Goal: Task Accomplishment & Management: Manage account settings

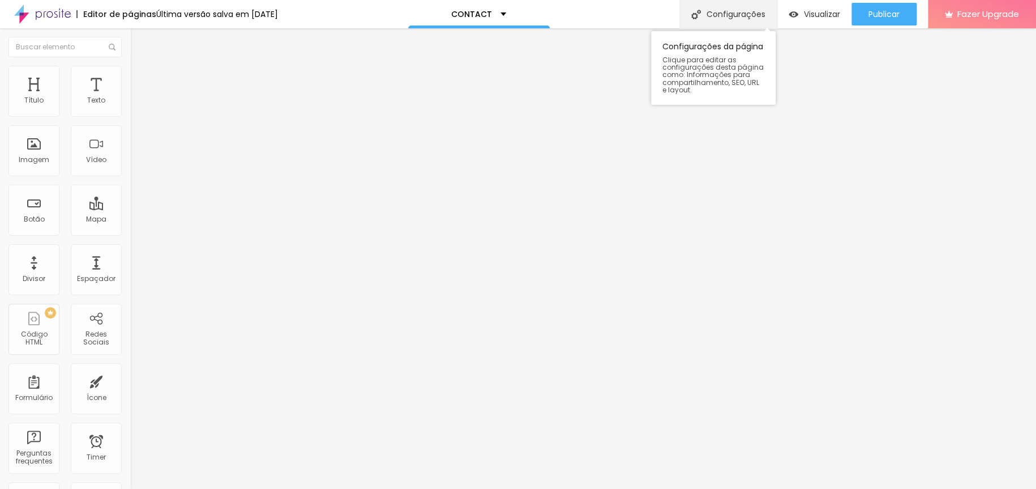
click at [736, 11] on div "Configurações" at bounding box center [728, 14] width 97 height 28
type input "/contato"
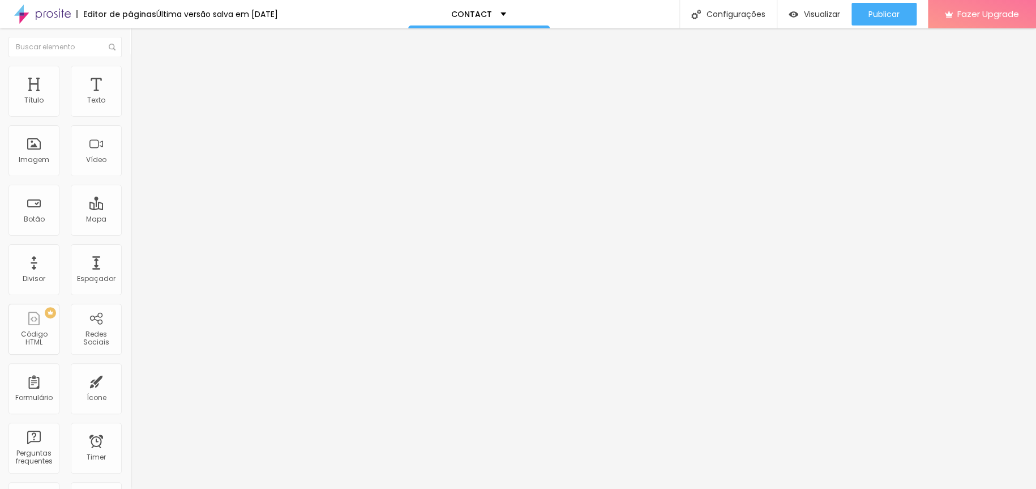
type input "W"
type input "WAGNER ISHII - PHOTOGRAPHER"
type textarea "CONTACT PAGE"
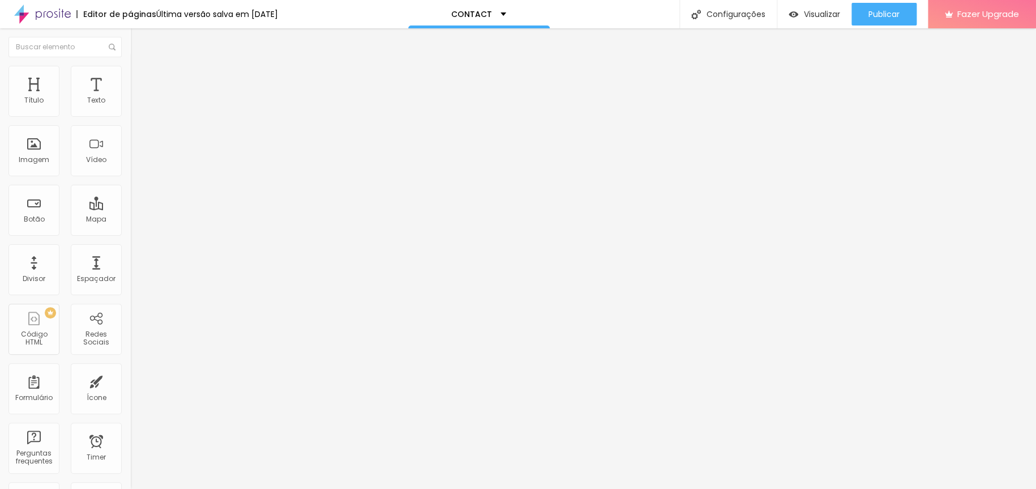
type input "W"
type input "WAGNER ISHII - PHOTOGRAPHER"
type textarea "CONTACT PAGE"
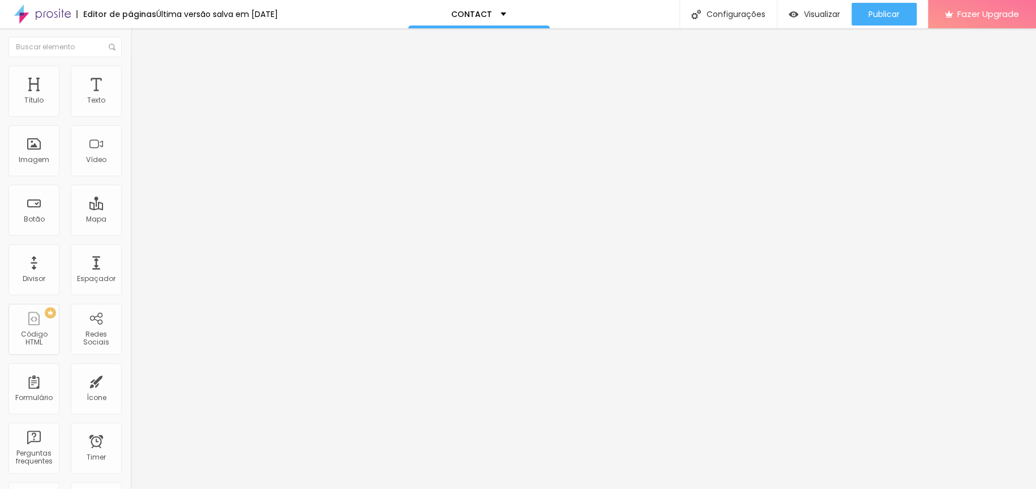
type textarea "CONTACT WAGNER"
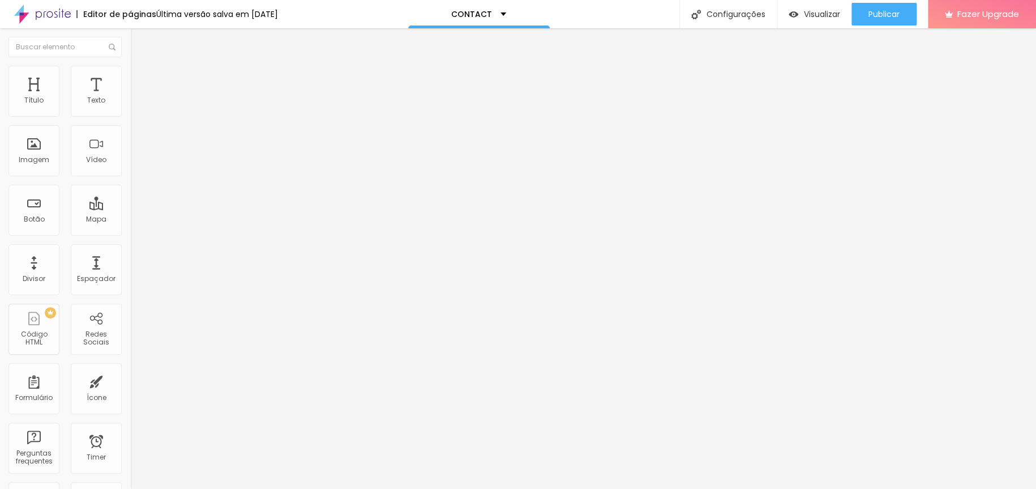
type textarea "WAGNER ISHII PHOTOGRAPHER PHOTOGRAPHY FOTOGRAFIA CASAMENTO WEDDING BOUDOIR RETR…"
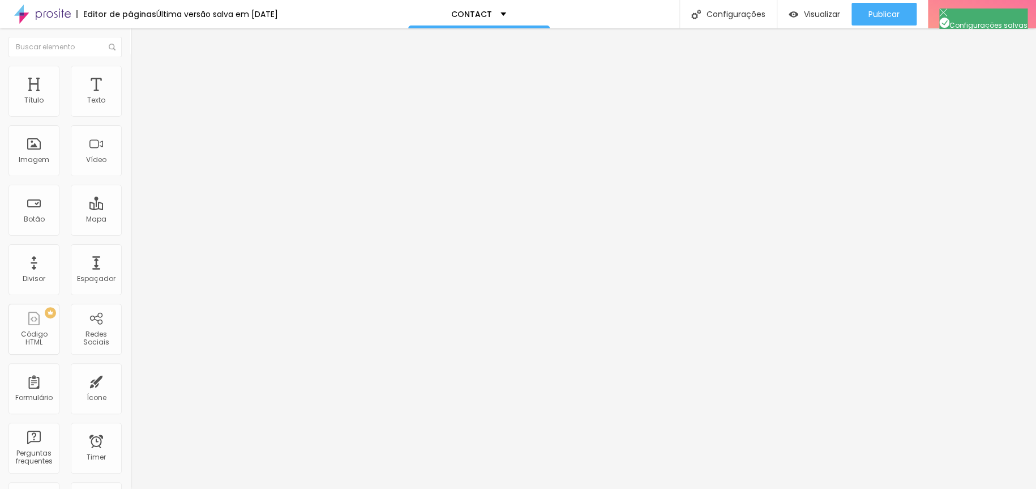
click at [492, 13] on p "CONTACT" at bounding box center [471, 14] width 41 height 8
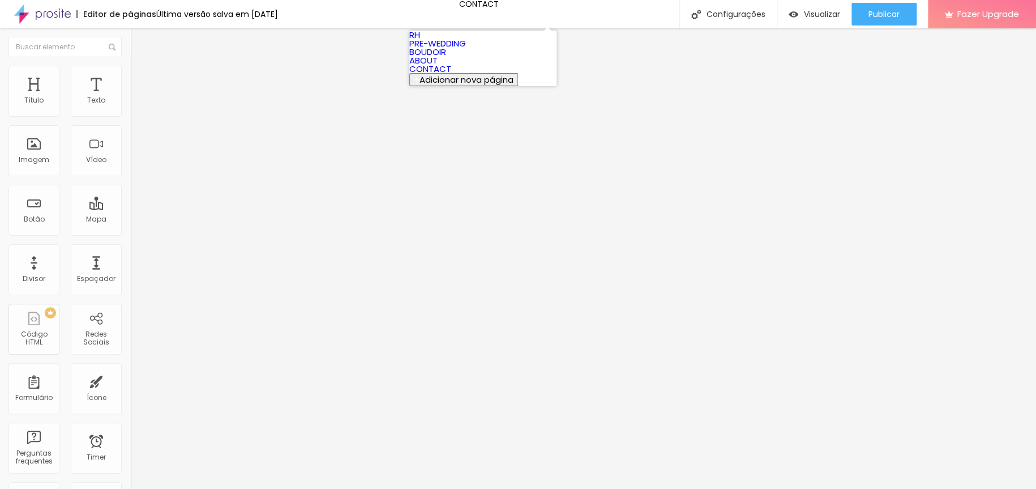
click at [438, 66] on link "ABOUT" at bounding box center [423, 60] width 28 height 12
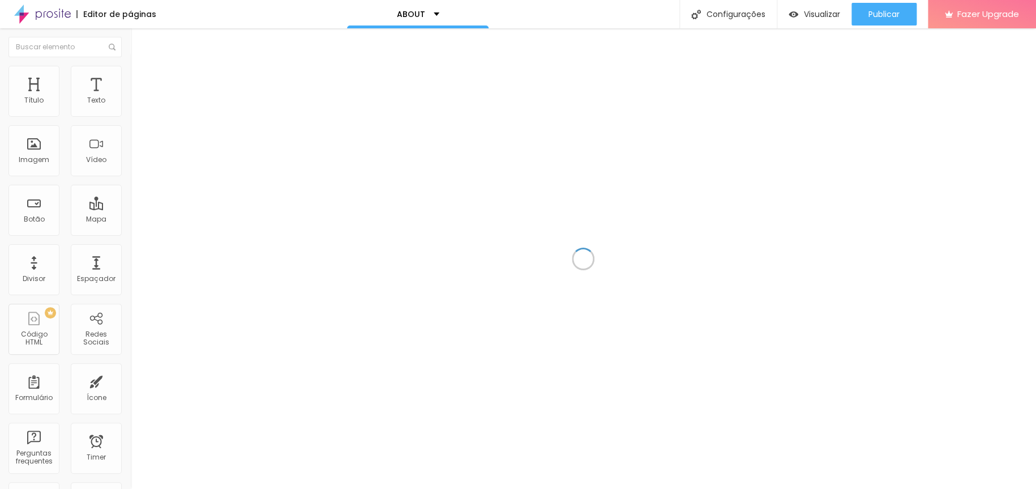
click at [725, 12] on div "Configurações" at bounding box center [728, 14] width 97 height 28
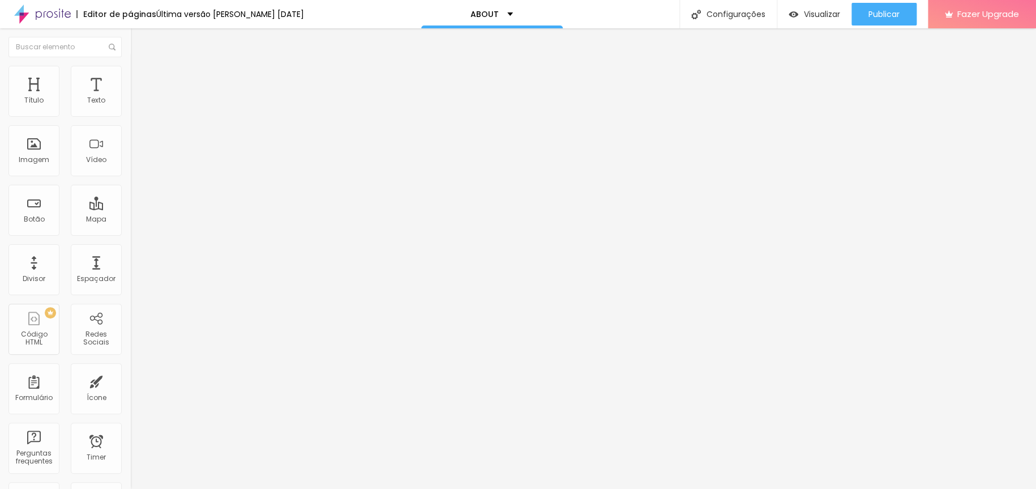
type input "[PERSON_NAME] [PERSON_NAME] - PHOTOGRAPHER"
type textarea "W"
type textarea "ABOUT WAGNER ISHII - PHOTOGRAPHER"
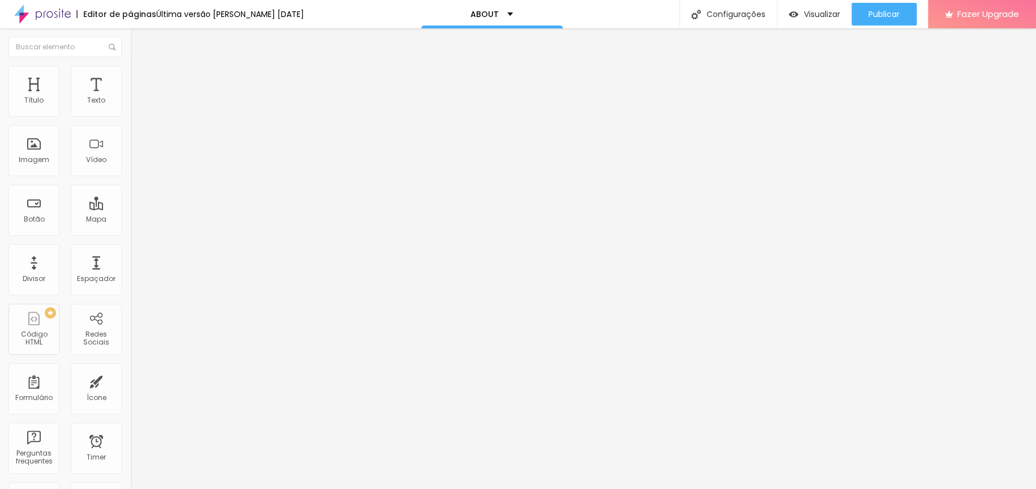
paste textarea "[PERSON_NAME] PHOTOGRAPHER PHOTOGRAPHY FOTOGRAFIA CASAMENTO WEDDING BOUDOIR RET…"
type textarea "[PERSON_NAME] PHOTOGRAPHER PHOTOGRAPHY FOTOGRAFIA CASAMENTO WEDDING BOUDOIR RET…"
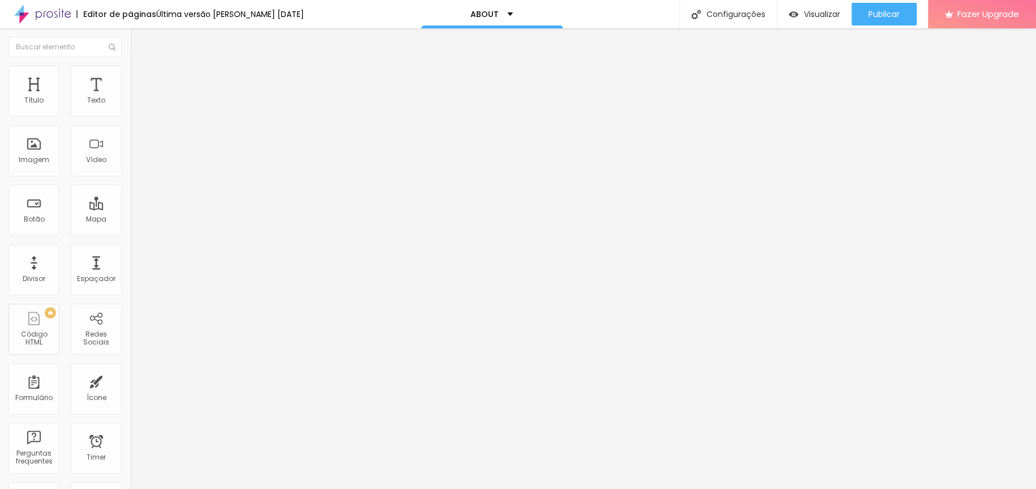
type textarea "ABOUT WAGNER ISHII - PHOTOGRAPHER"
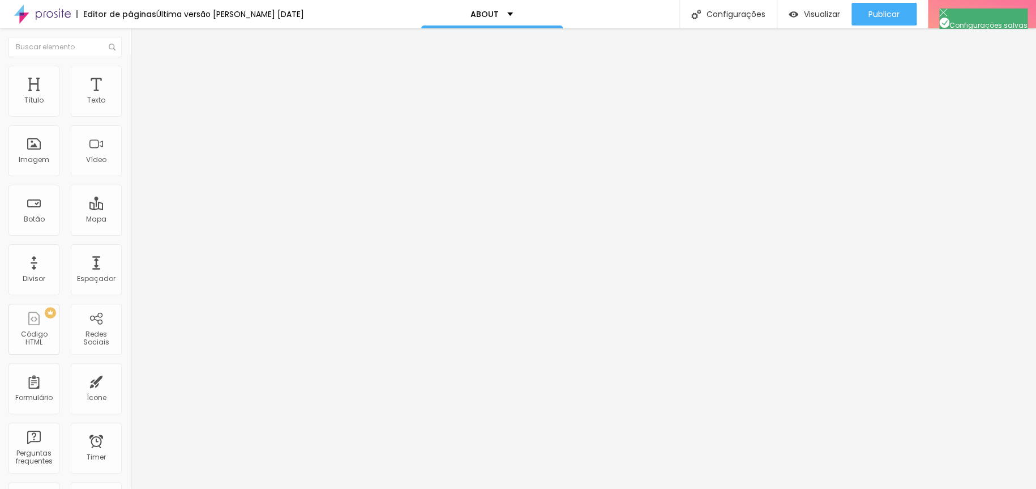
click at [497, 17] on div "ABOUT" at bounding box center [492, 14] width 42 height 8
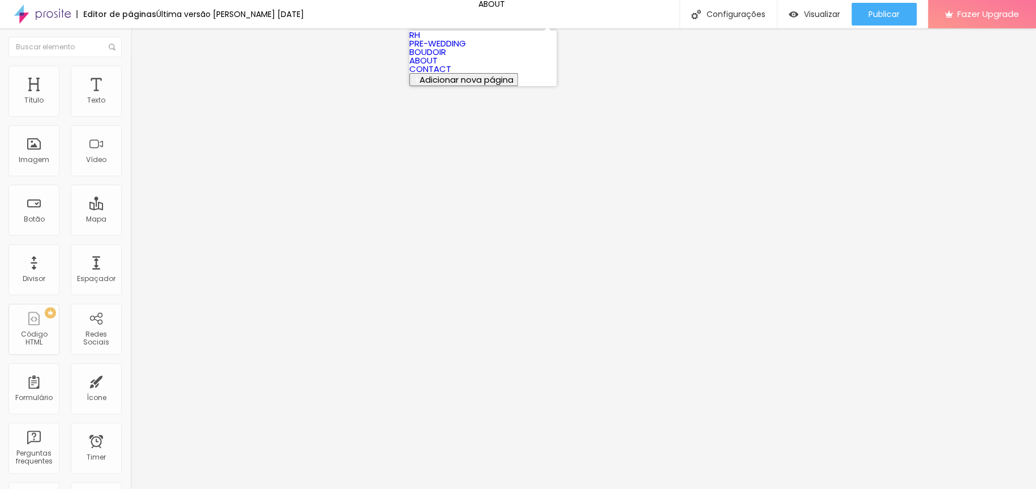
click at [446, 58] on link "BOUDOIR" at bounding box center [427, 52] width 37 height 12
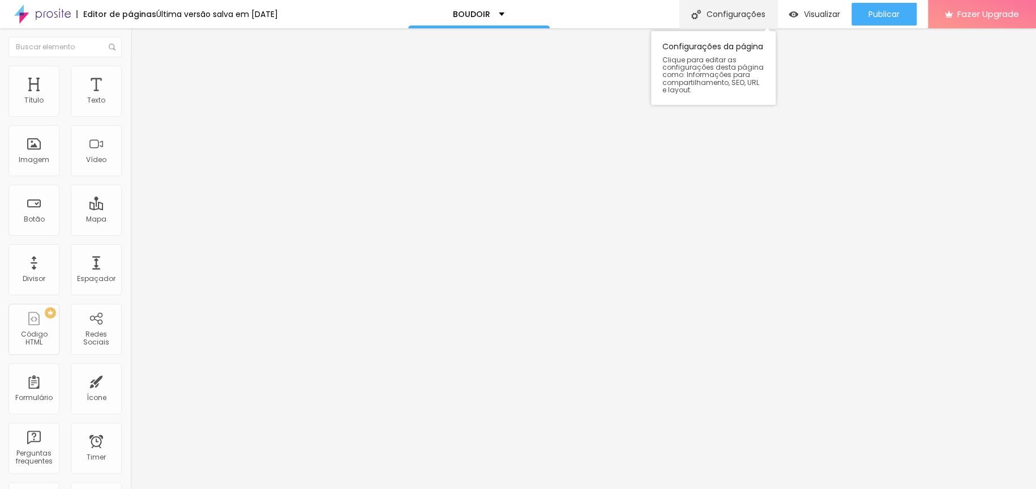
click at [725, 15] on div "Configurações" at bounding box center [728, 14] width 97 height 28
type input "[PERSON_NAME] [PERSON_NAME] - PHOTOGRAPHER"
type textarea "BOUDOIR PHOTOSHOOT BE SEXY FOR YOURSELF"
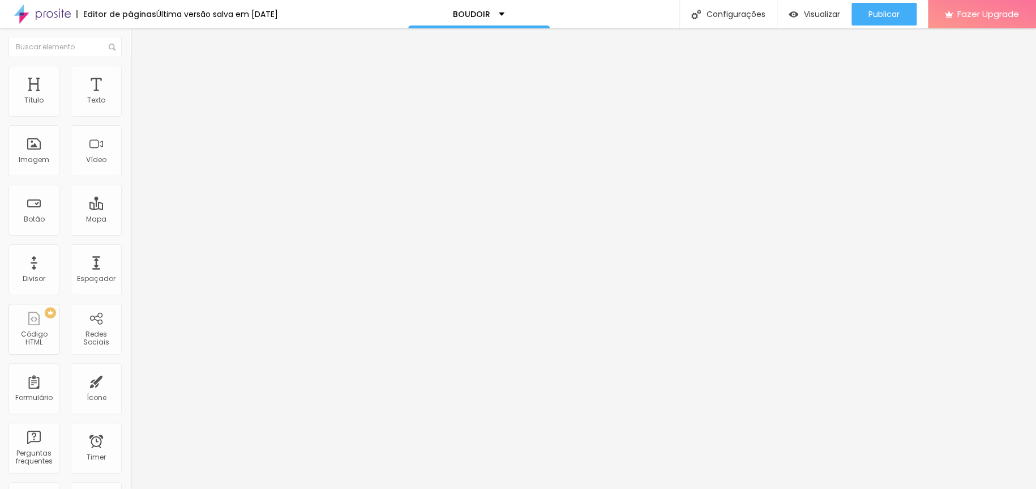
paste textarea "[PERSON_NAME] PHOTOGRAPHER PHOTOGRAPHY FOTOGRAFIA CASAMENTO WEDDING BOUDOIR RET…"
type textarea "[PERSON_NAME] PHOTOGRAPHER PHOTOGRAPHY FOTOGRAFIA CASAMENTO WEDDING BOUDOIR RET…"
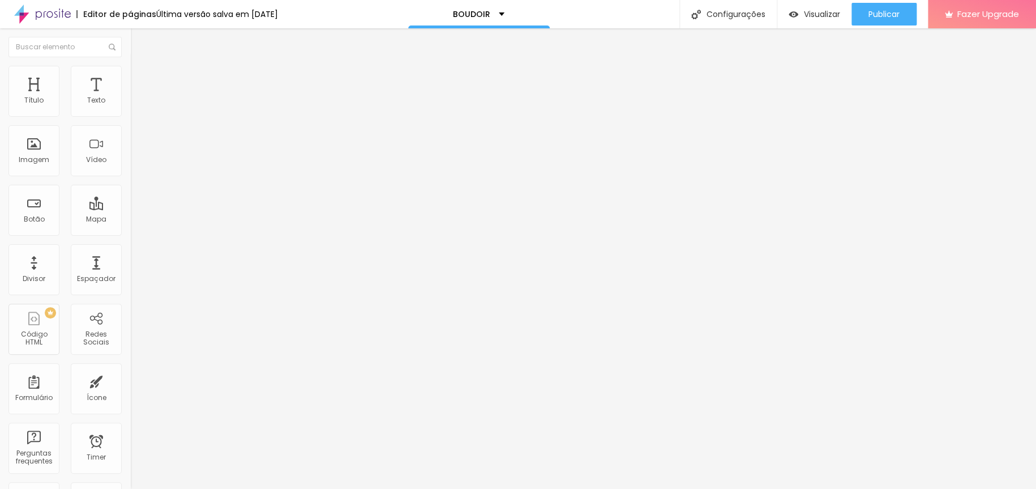
type input "[PERSON_NAME] - PHOTOGRAPHER"
type textarea "BOUDOIR PHOTOSHOOT BE SEXY FOR YOUSELF"
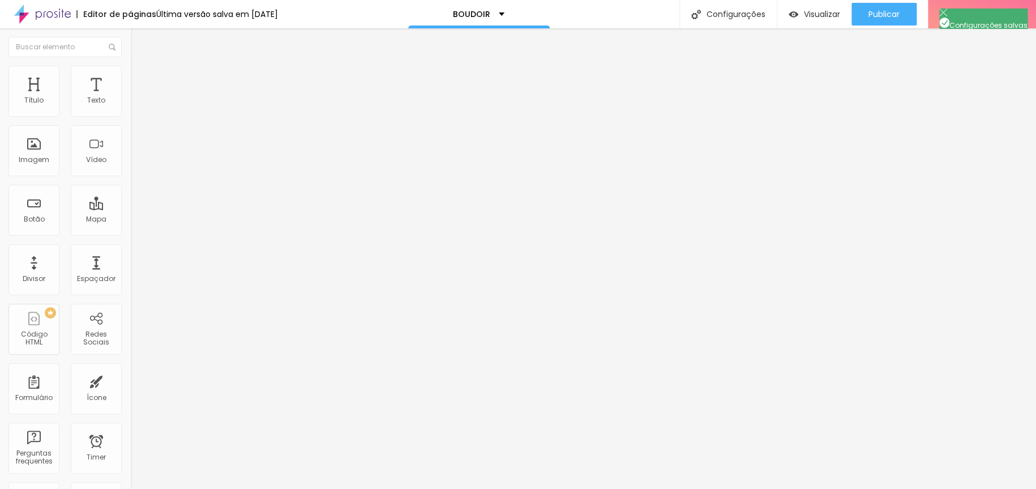
click at [504, 15] on div "BOUDOIR" at bounding box center [479, 14] width 52 height 8
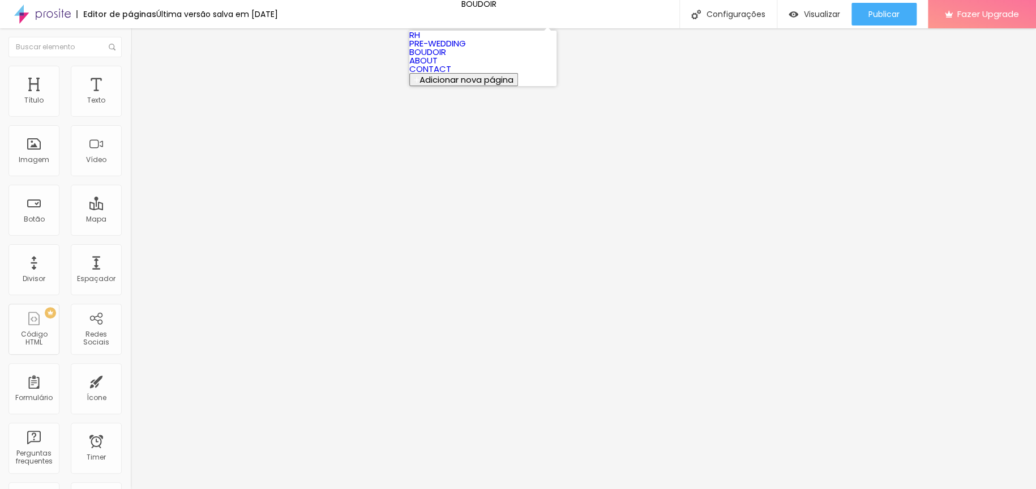
click at [466, 49] on link "PRE-WEDDING" at bounding box center [437, 43] width 57 height 12
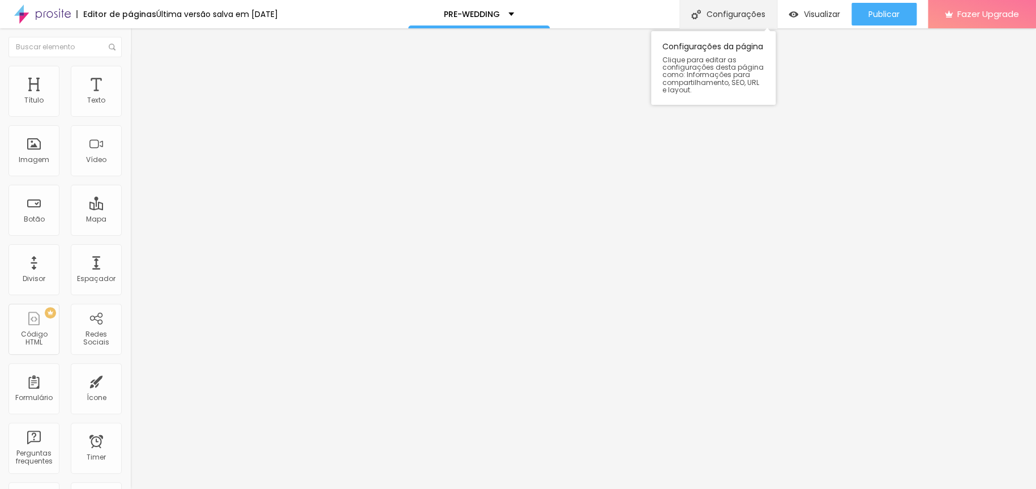
click at [714, 18] on div "Configurações" at bounding box center [728, 14] width 97 height 28
type input "[PERSON_NAME] [PERSON_NAME] - PHOTOGRAPHER"
type textarea "PRE-WEDDING PHOTOSHOOT"
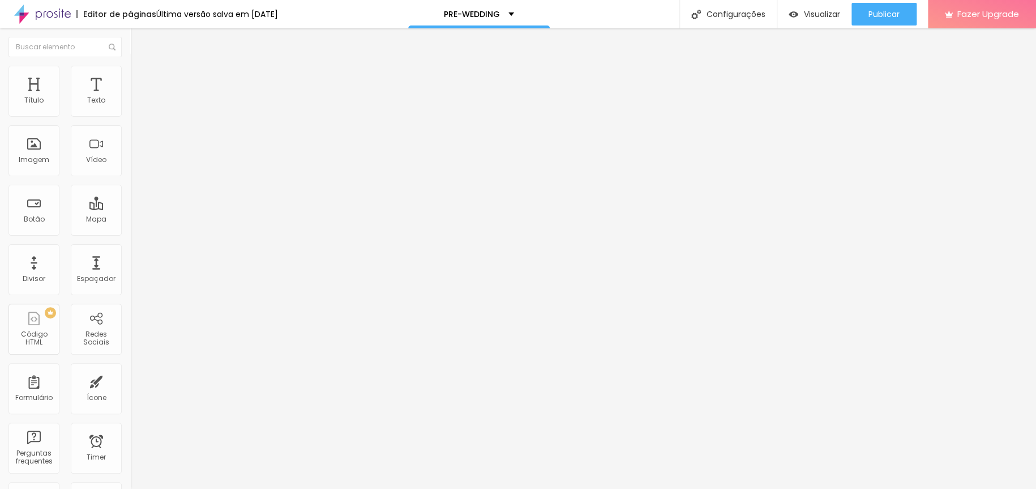
type input "[PERSON_NAME] - PHOTOGRAPHER"
type textarea "PRE-WEDDING PHOTOSHOOT"
paste textarea "[PERSON_NAME] PHOTOGRAPHER PHOTOGRAPHY FOTOGRAFIA CASAMENTO WEDDING BOUDOIR RET…"
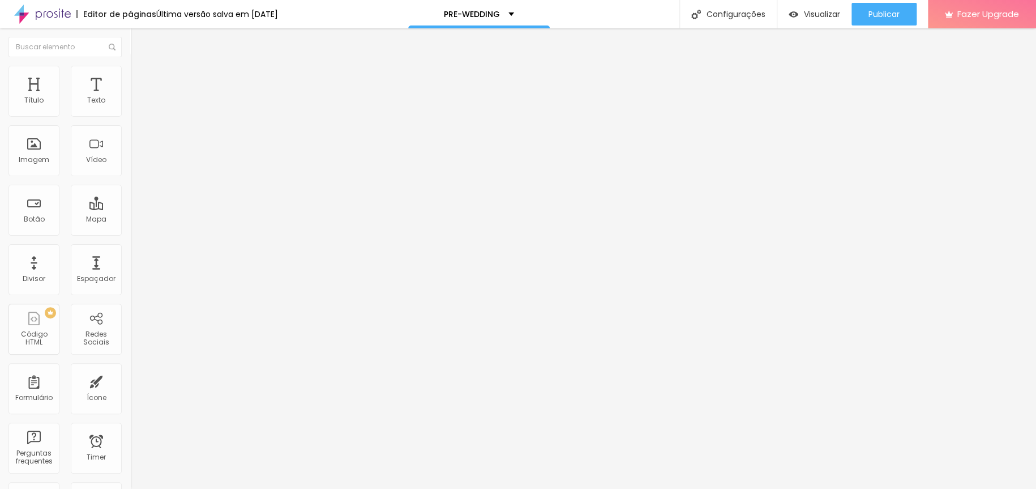
scroll to position [422, 0]
type textarea "[PERSON_NAME] PHOTOGRAPHER PHOTOGRAPHY FOTOGRAFIA CASAMENTO WEDDING BOUDOIR RET…"
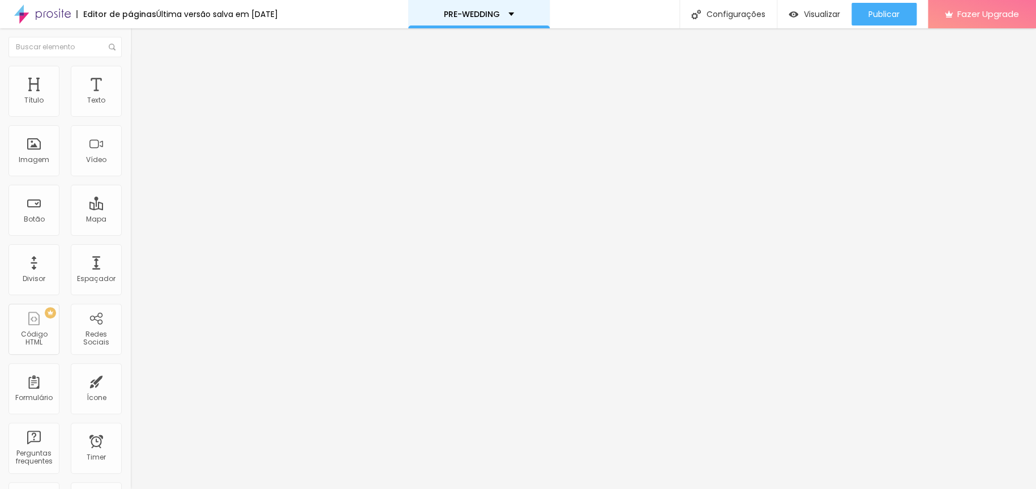
click at [500, 24] on div "PRE-WEDDING" at bounding box center [479, 14] width 142 height 28
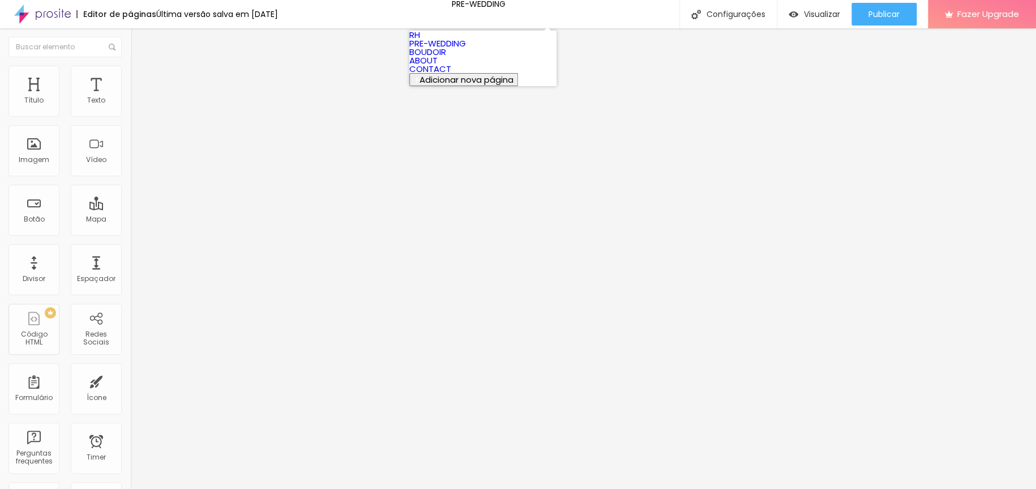
click at [420, 41] on link "RH" at bounding box center [414, 35] width 11 height 12
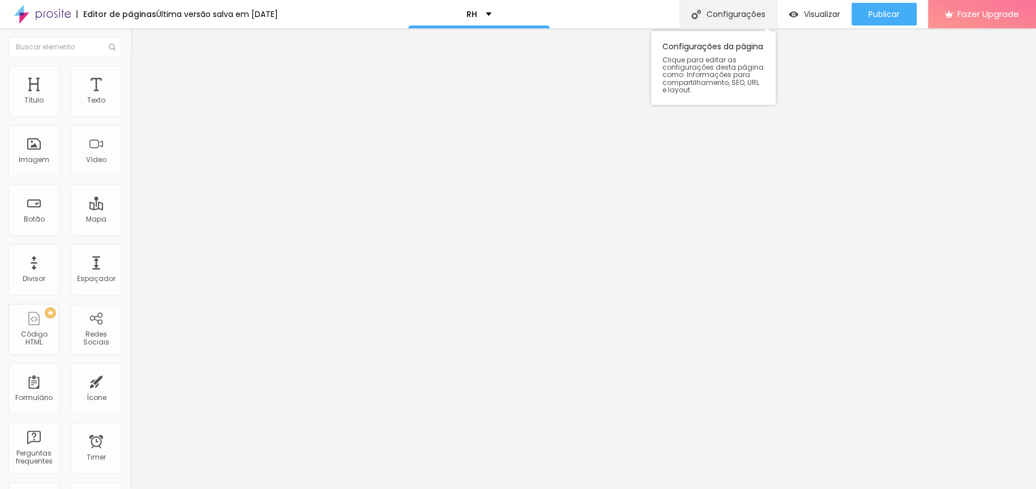
click at [704, 16] on div "Configurações" at bounding box center [728, 14] width 97 height 28
type input "WAGNER ISHII - PHOTOGRAPHER"
type textarea "WORK WITH ME"
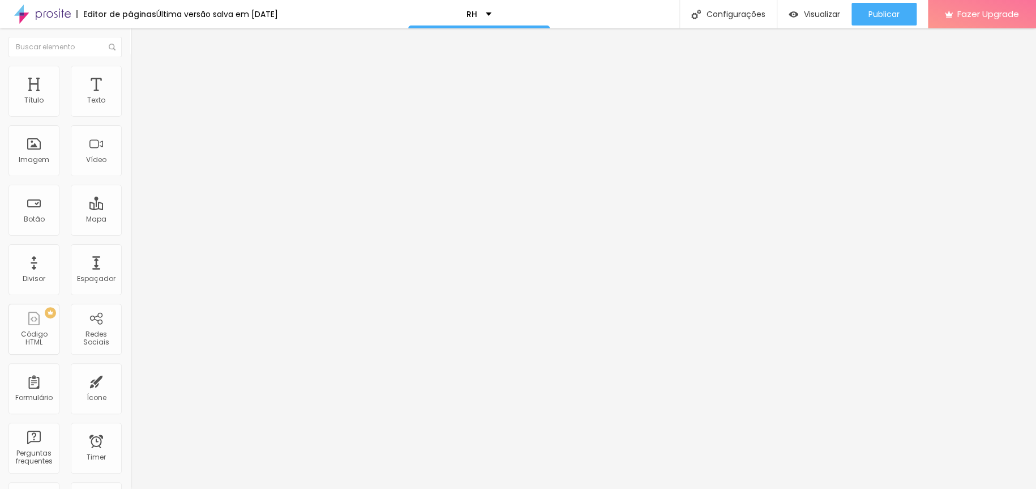
paste textarea "WAGNER ISHII PHOTOGRAPHER PHOTOGRAPHY FOTOGRAFIA CASAMENTO WEDDING BOUDOIR RETR…"
type textarea "WAGNER ISHII PHOTOGRAPHER PHOTOGRAPHY FOTOGRAFIA CASAMENTO WEDDING BOUDOIR RETR…"
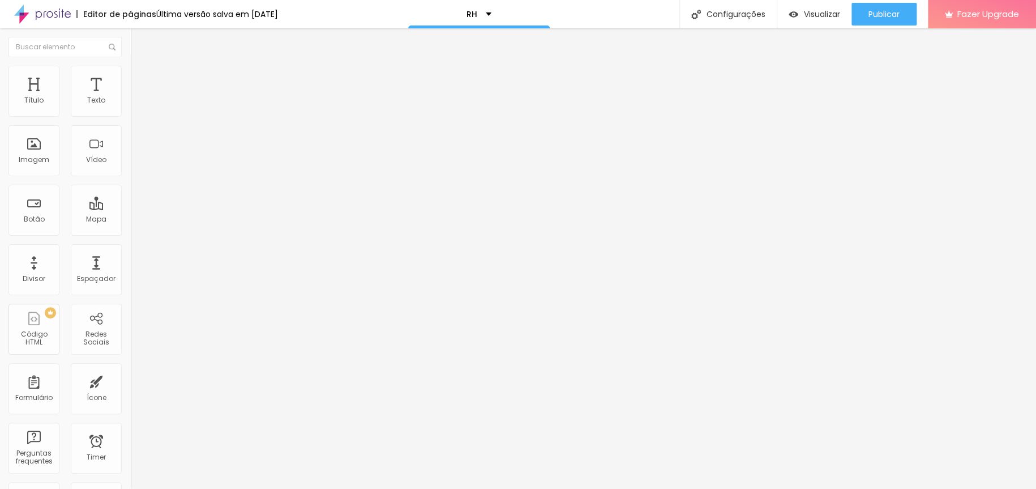
type textarea "WORK WITH ME"
type input "WAGNER ISHII - PHOTOGRAPHER"
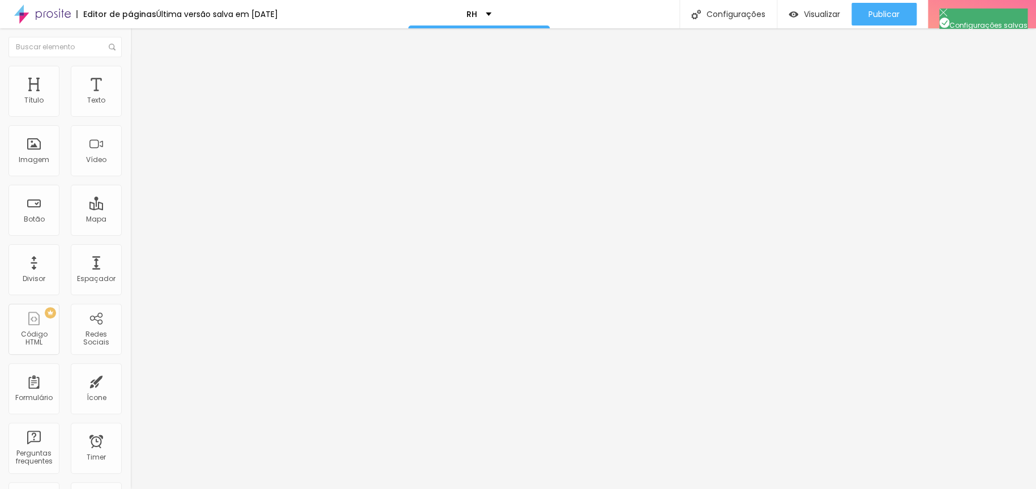
click at [477, 12] on p "RH" at bounding box center [472, 14] width 11 height 8
click at [789, 10] on img "button" at bounding box center [794, 15] width 10 height 10
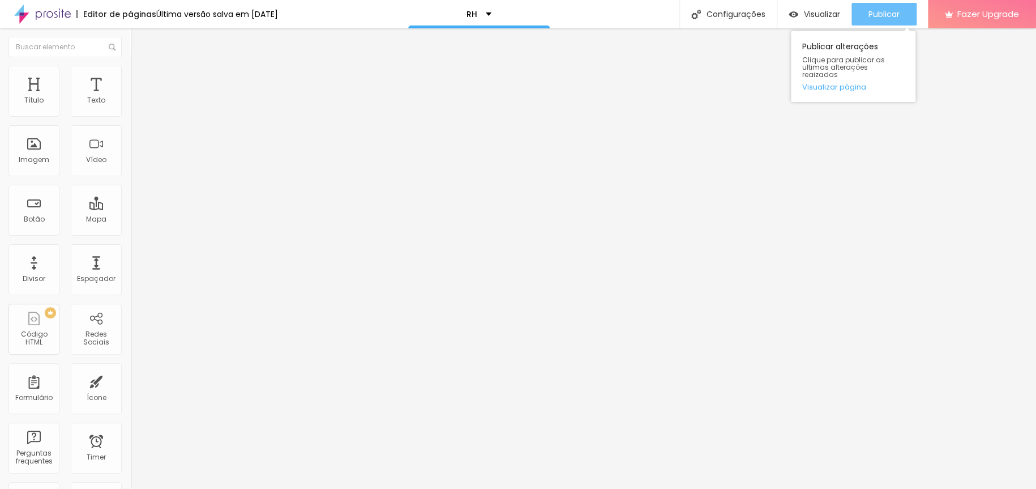
click at [908, 9] on button "Publicar" at bounding box center [884, 14] width 65 height 23
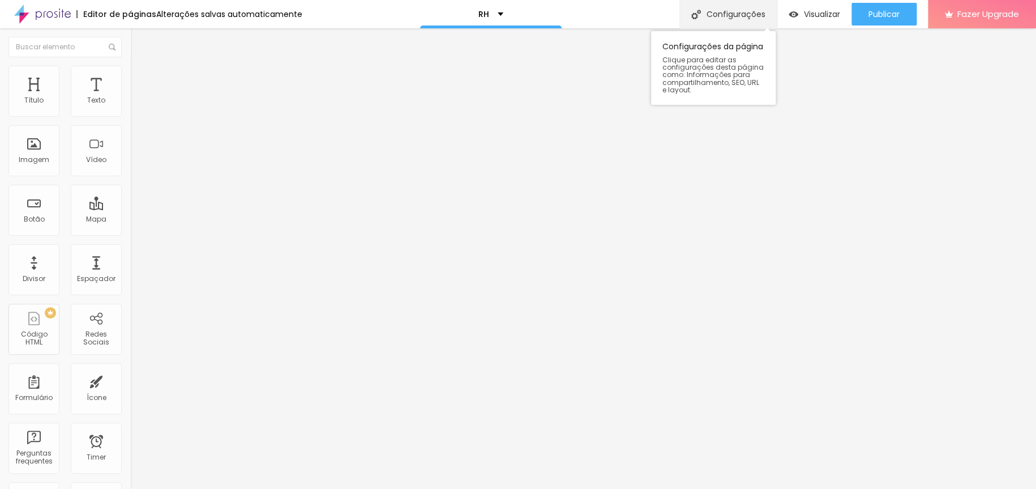
click at [701, 14] on div "Configurações" at bounding box center [728, 14] width 97 height 28
click at [246, 488] on div "Subindo 0/1 arquivos" at bounding box center [518, 492] width 1036 height 7
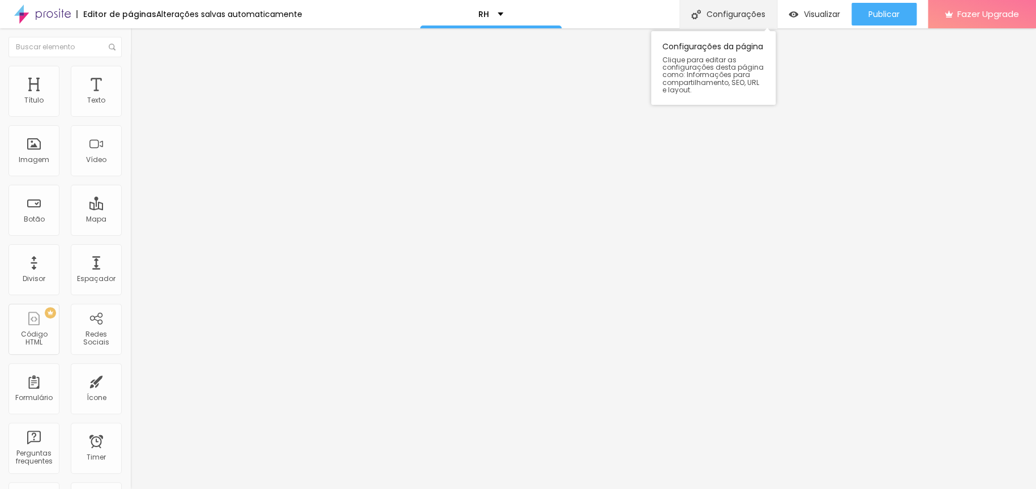
click at [749, 15] on div "Configurações" at bounding box center [728, 14] width 97 height 28
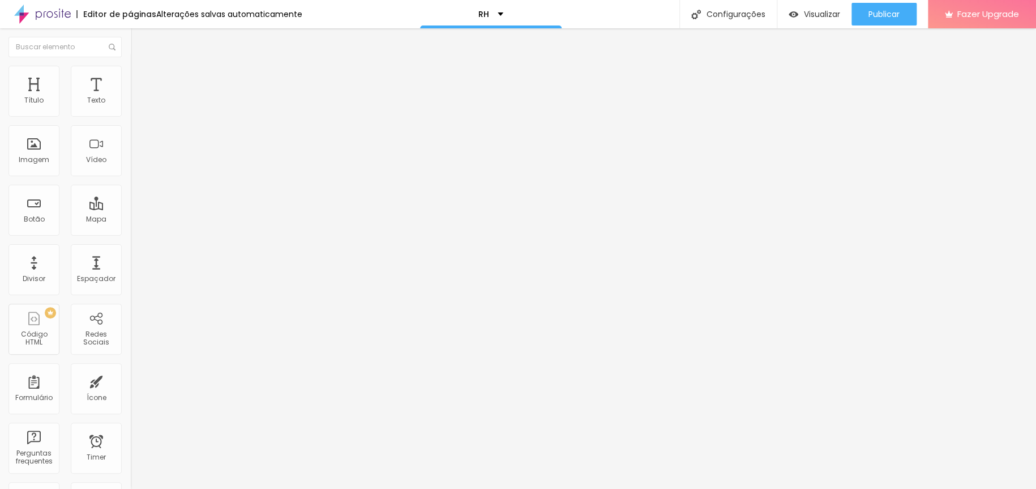
scroll to position [0, 0]
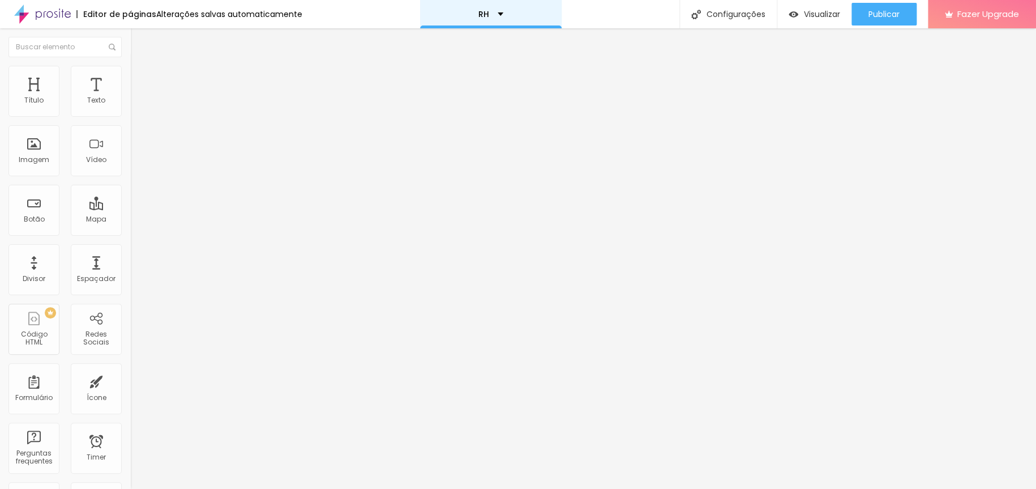
click at [502, 22] on div "RH" at bounding box center [491, 14] width 142 height 28
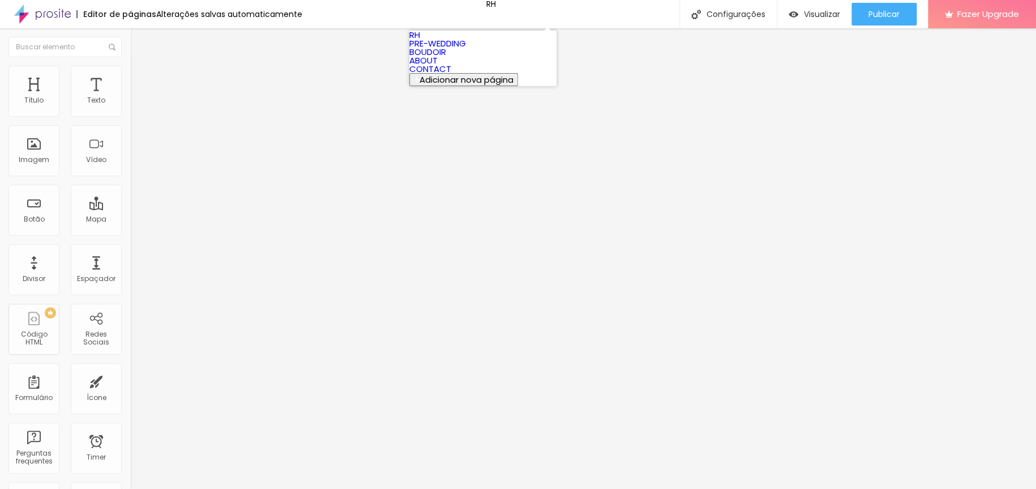
click at [466, 49] on link "PRE-WEDDING" at bounding box center [437, 43] width 57 height 12
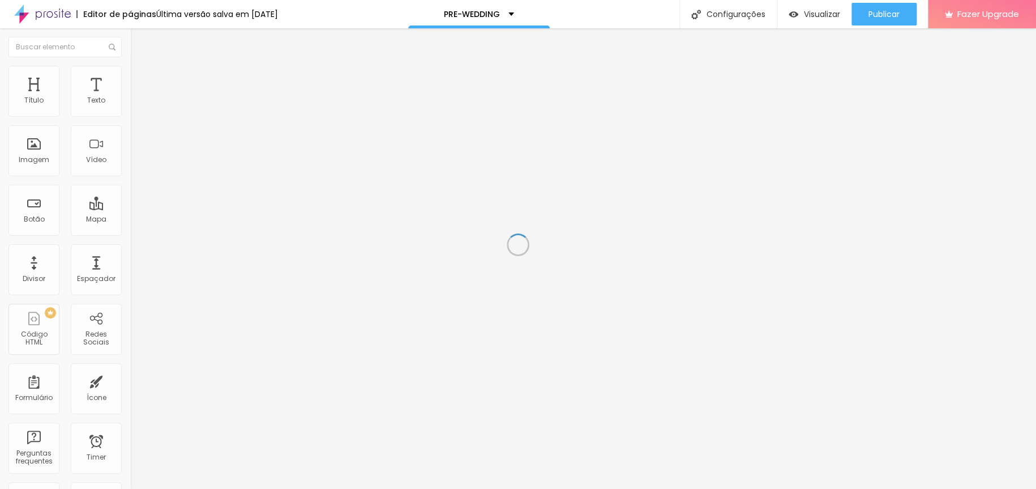
click at [722, 12] on div "Configurações" at bounding box center [728, 14] width 97 height 28
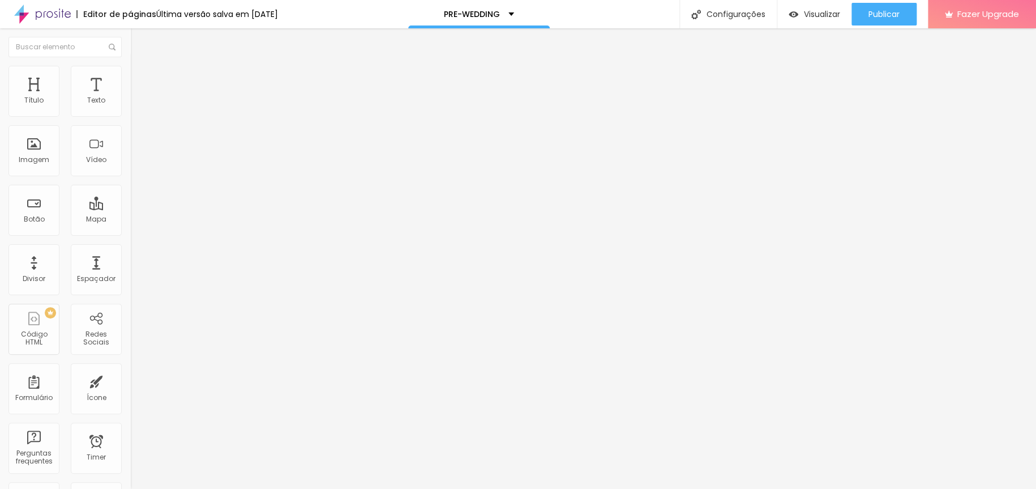
click at [500, 10] on p "PRE-WEDDING" at bounding box center [472, 14] width 56 height 8
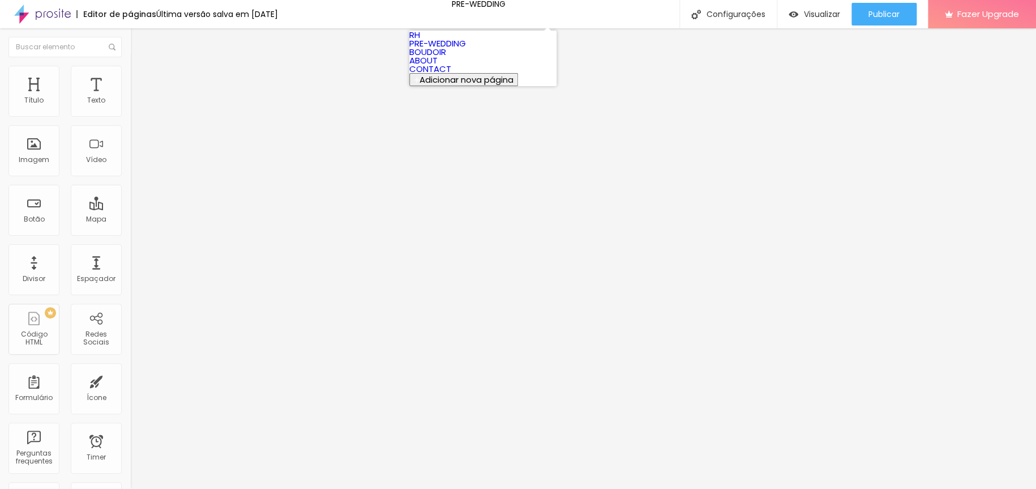
click at [446, 58] on link "BOUDOIR" at bounding box center [427, 52] width 37 height 12
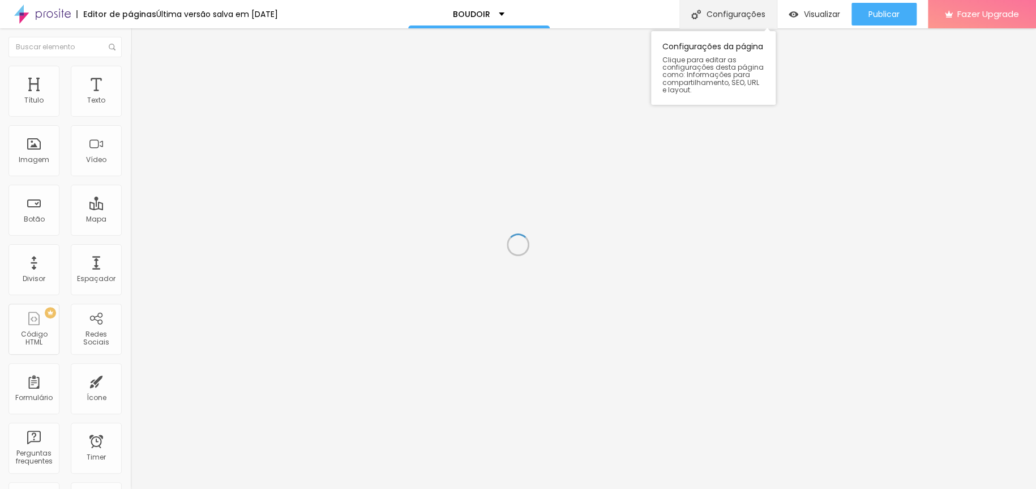
click at [756, 11] on div "Configurações" at bounding box center [728, 14] width 97 height 28
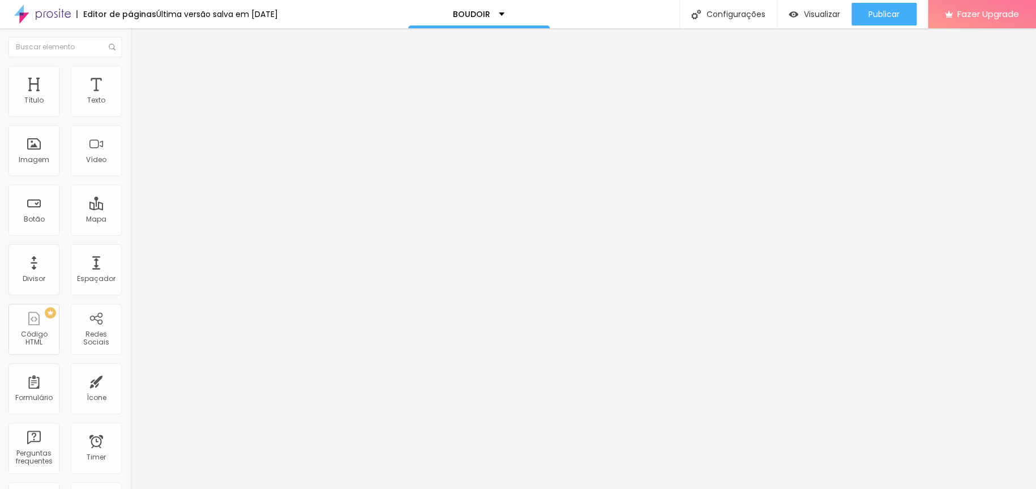
click at [511, 17] on div "BOUDOIR" at bounding box center [479, 14] width 142 height 28
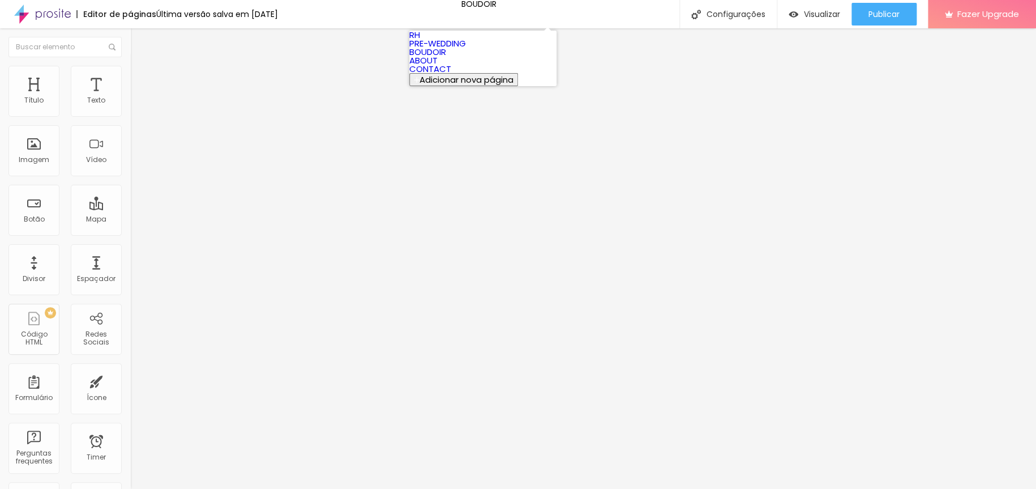
click at [438, 66] on link "ABOUT" at bounding box center [423, 60] width 28 height 12
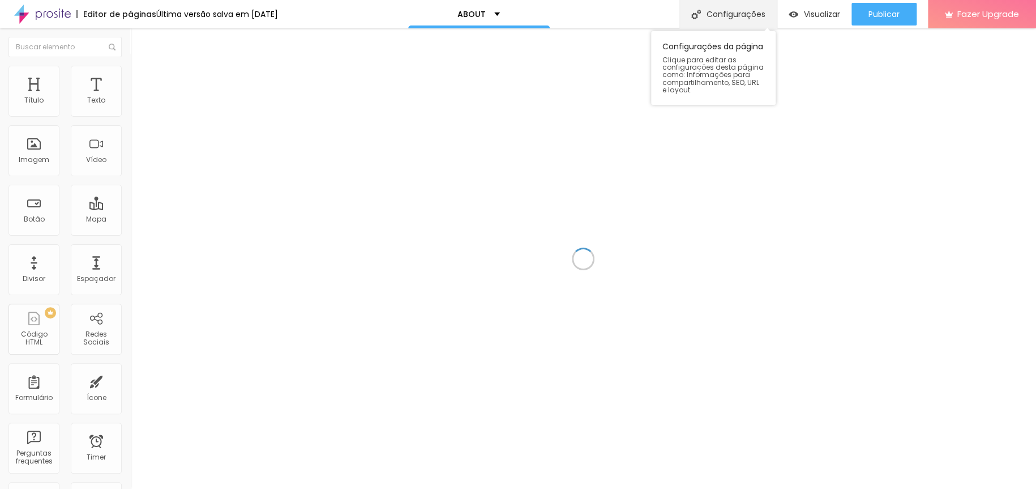
click at [728, 17] on div "Configurações" at bounding box center [728, 14] width 97 height 28
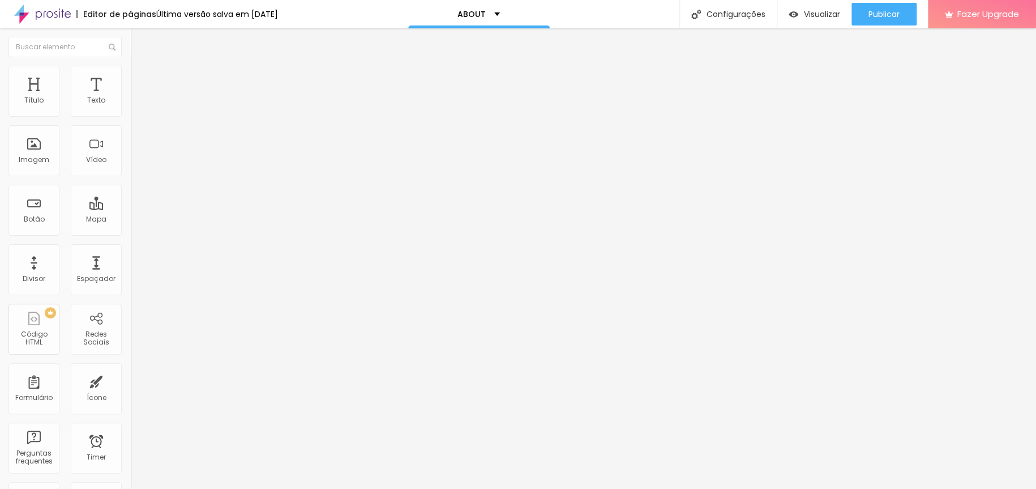
click at [502, 19] on div "ABOUT" at bounding box center [479, 14] width 142 height 28
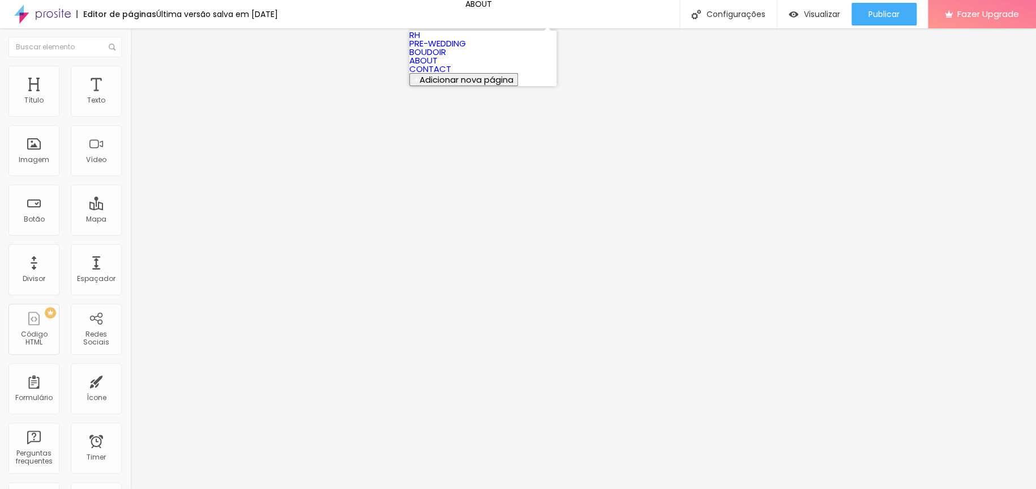
click at [451, 75] on link "CONTACT" at bounding box center [430, 69] width 42 height 12
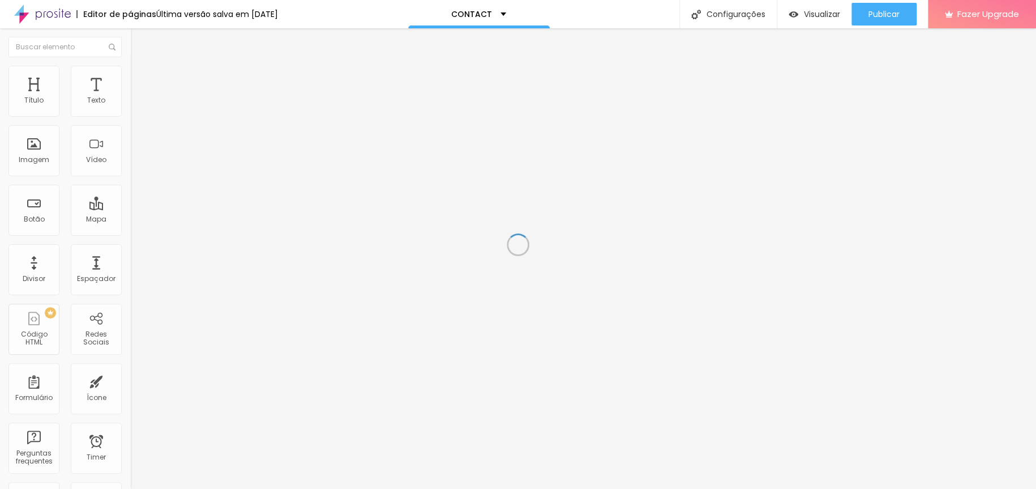
click at [720, 10] on div "Configurações" at bounding box center [728, 14] width 97 height 28
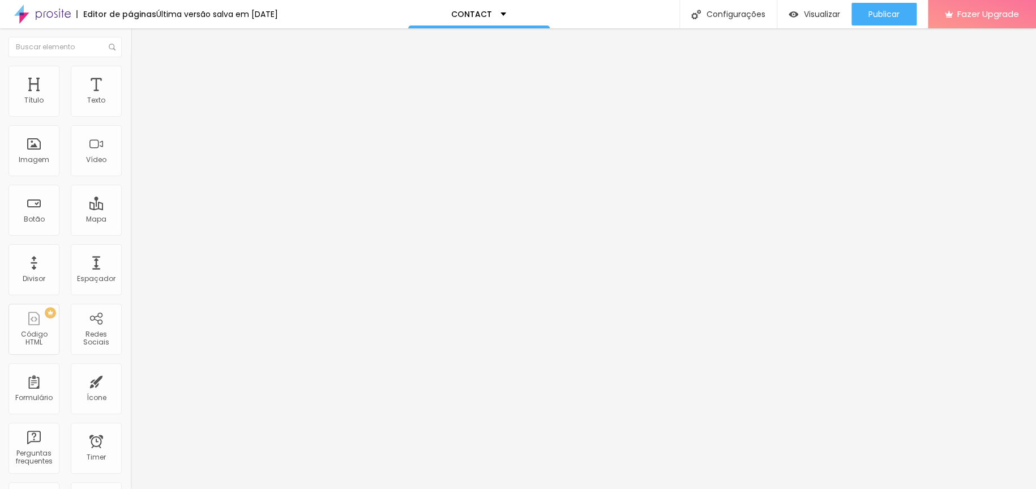
click at [28, 152] on div "Imagem" at bounding box center [33, 150] width 51 height 51
click at [130, 97] on span "Trocar imagem" at bounding box center [161, 93] width 62 height 10
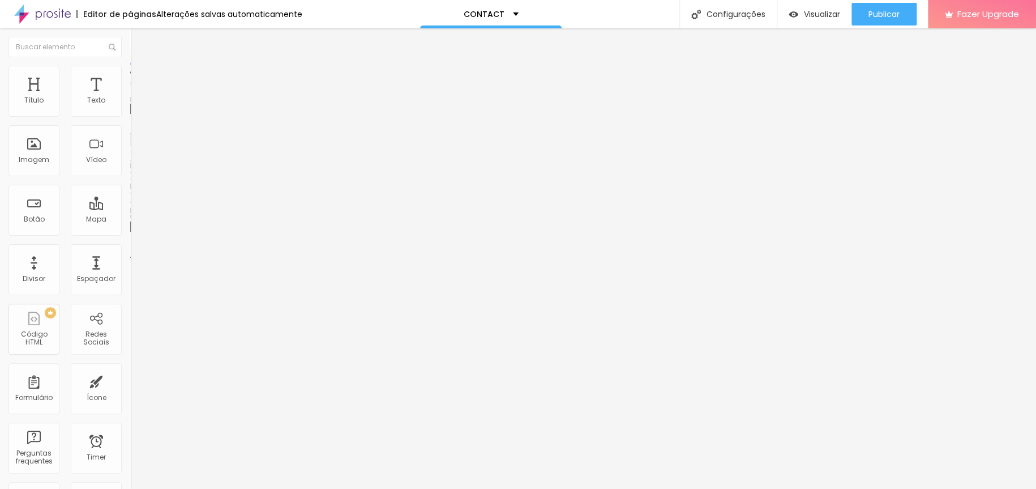
click at [811, 12] on span "Visualizar" at bounding box center [822, 14] width 36 height 9
click at [130, 96] on div "Trocar imagem" at bounding box center [195, 92] width 130 height 8
click at [130, 97] on span "Trocar imagem" at bounding box center [161, 93] width 62 height 10
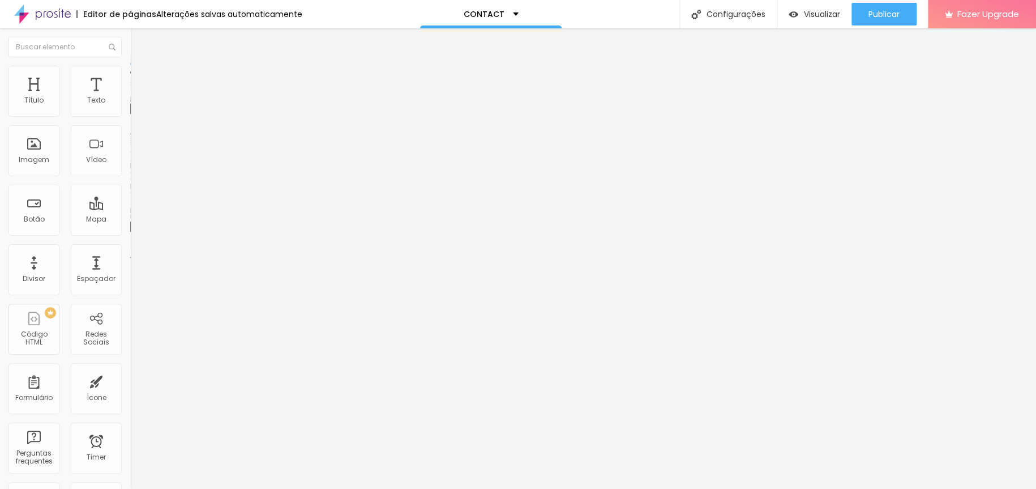
scroll to position [0, 0]
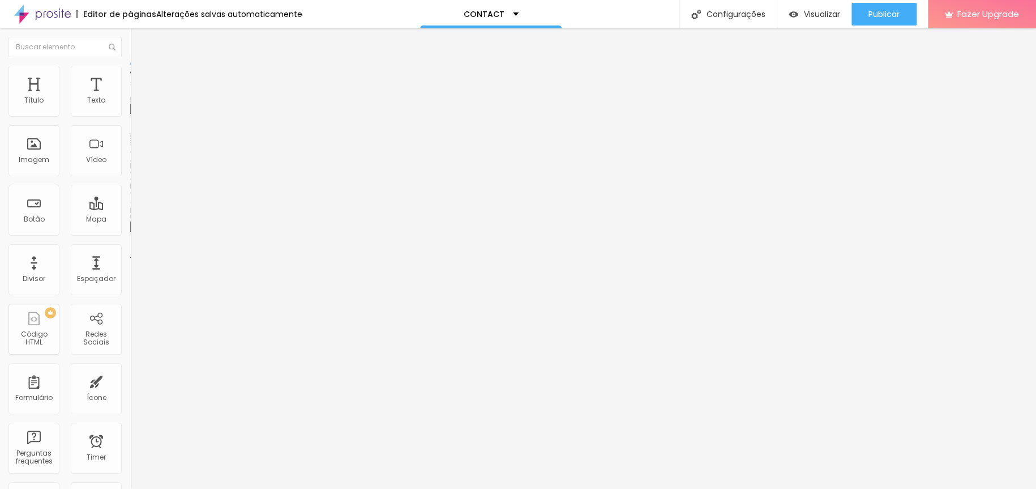
click at [804, 15] on span "Visualizar" at bounding box center [822, 14] width 36 height 9
click at [783, 12] on button "Visualizar" at bounding box center [815, 14] width 74 height 23
click at [799, 11] on div "Visualizar" at bounding box center [815, 15] width 52 height 10
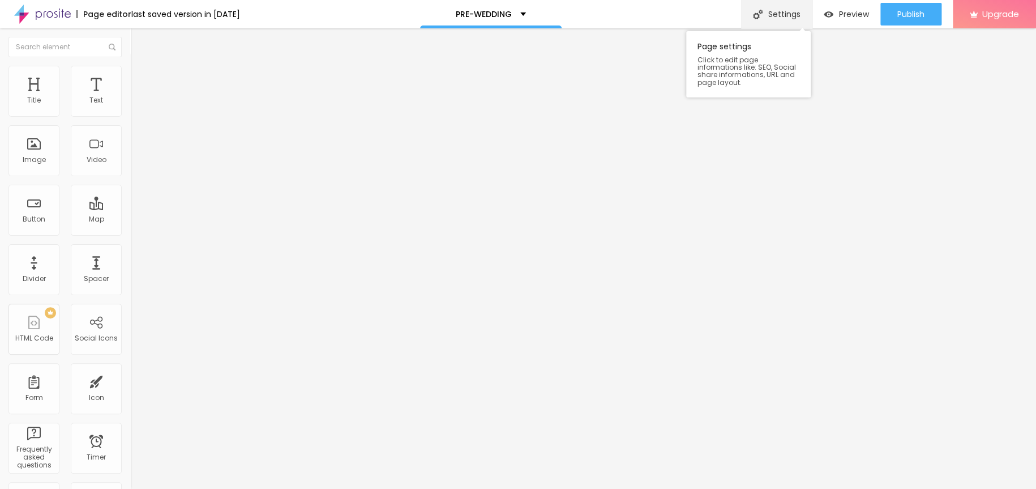
click at [779, 11] on div "Settings" at bounding box center [776, 14] width 71 height 28
